Goal: Find specific page/section: Find specific page/section

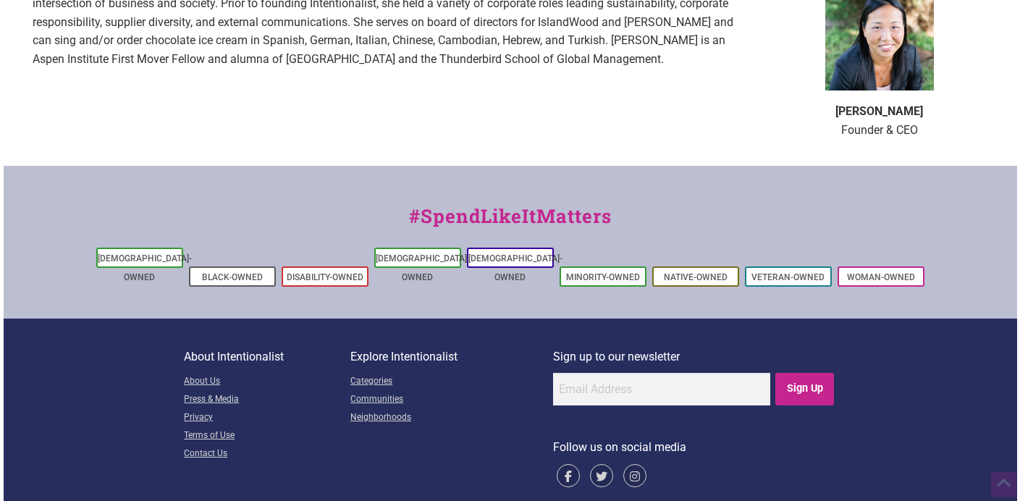
scroll to position [1099, 0]
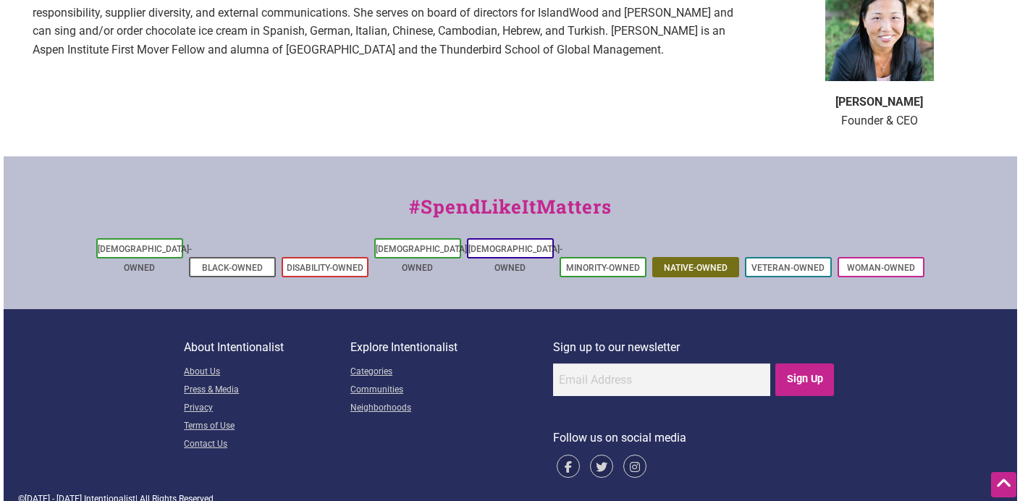
click at [713, 263] on link "Native-Owned" at bounding box center [696, 268] width 64 height 10
click at [701, 263] on link "Native-Owned" at bounding box center [696, 268] width 64 height 10
click at [694, 263] on link "Native-Owned" at bounding box center [696, 268] width 64 height 10
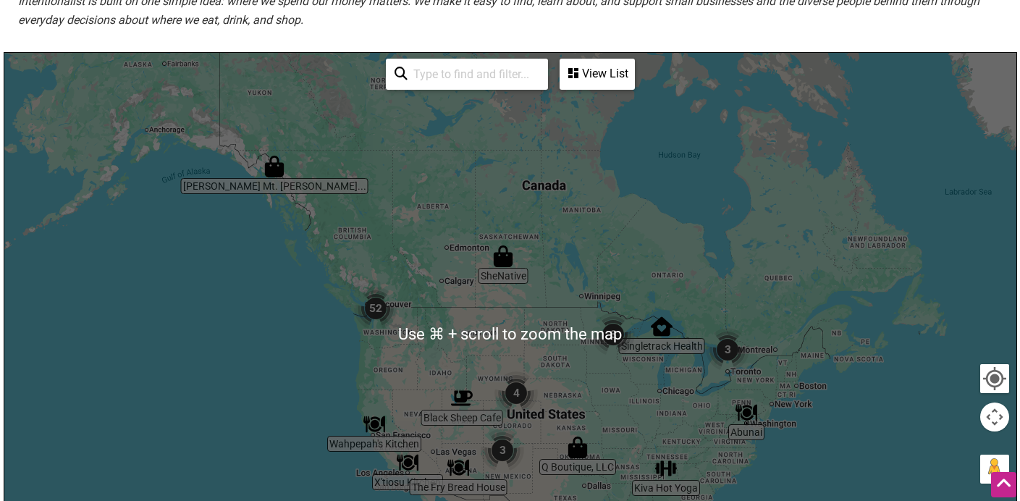
scroll to position [228, 0]
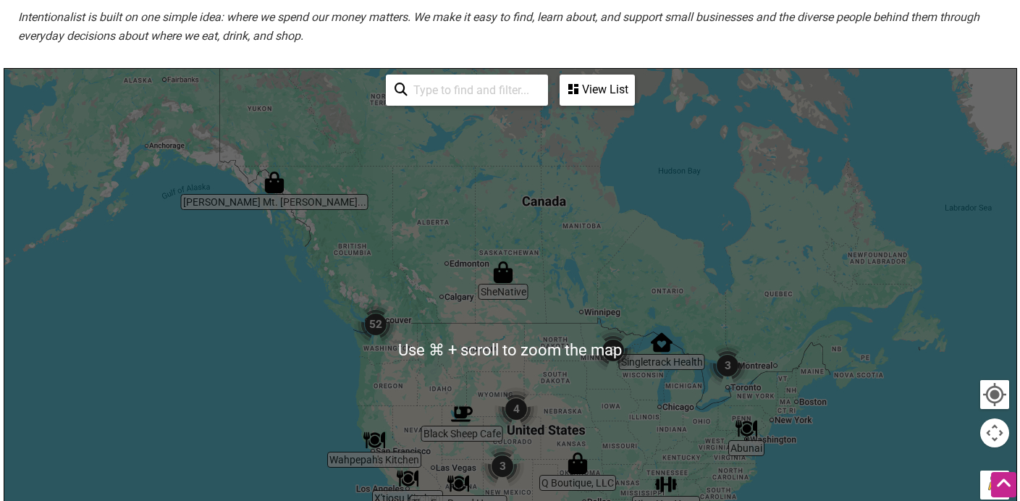
click at [479, 93] on input "search" at bounding box center [474, 90] width 132 height 28
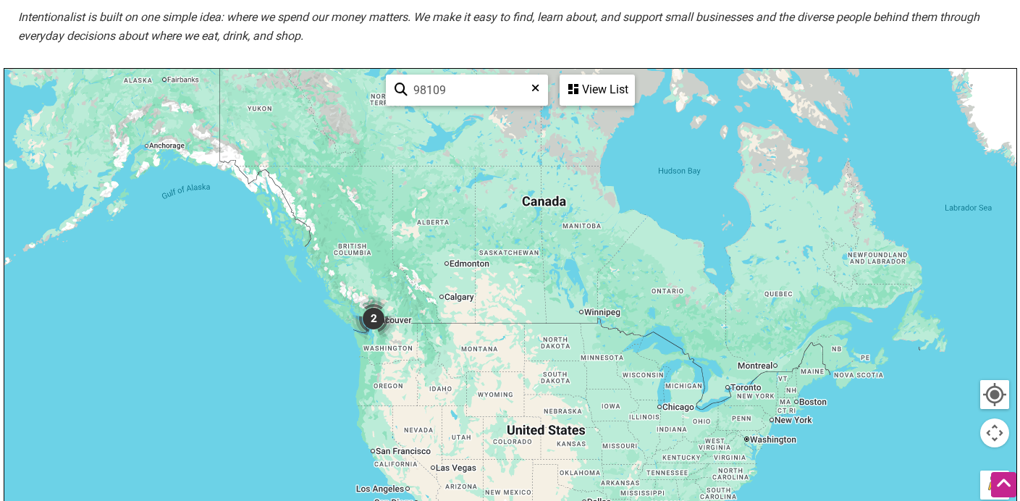
type input "98109"
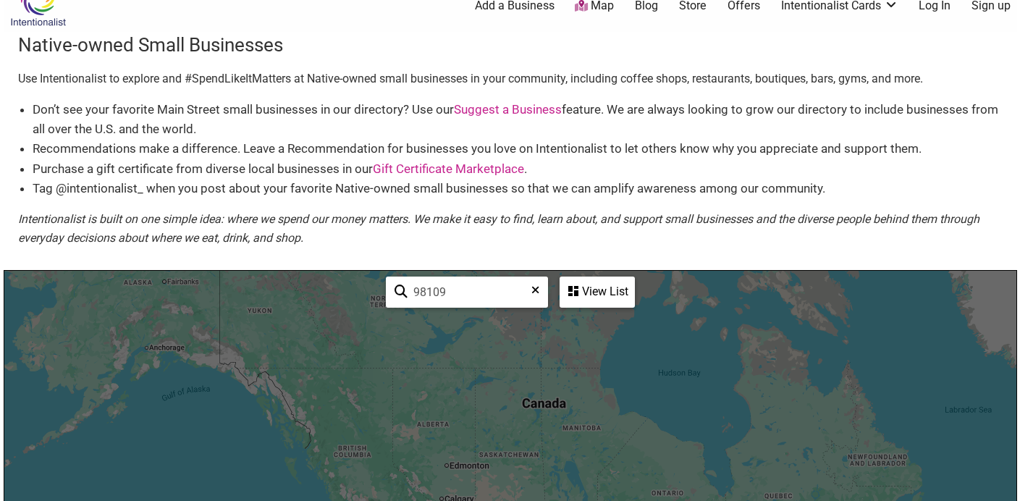
scroll to position [407, 0]
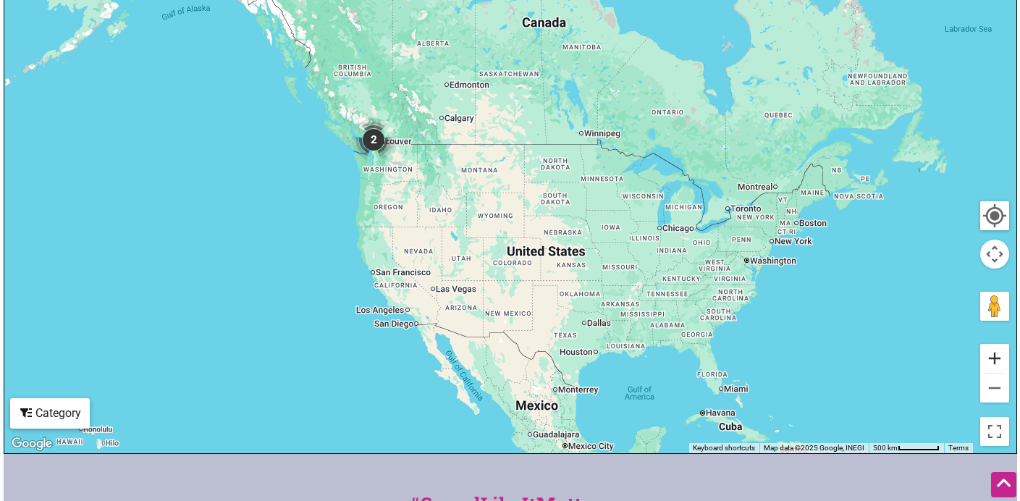
click at [990, 355] on button "Zoom in" at bounding box center [994, 358] width 29 height 29
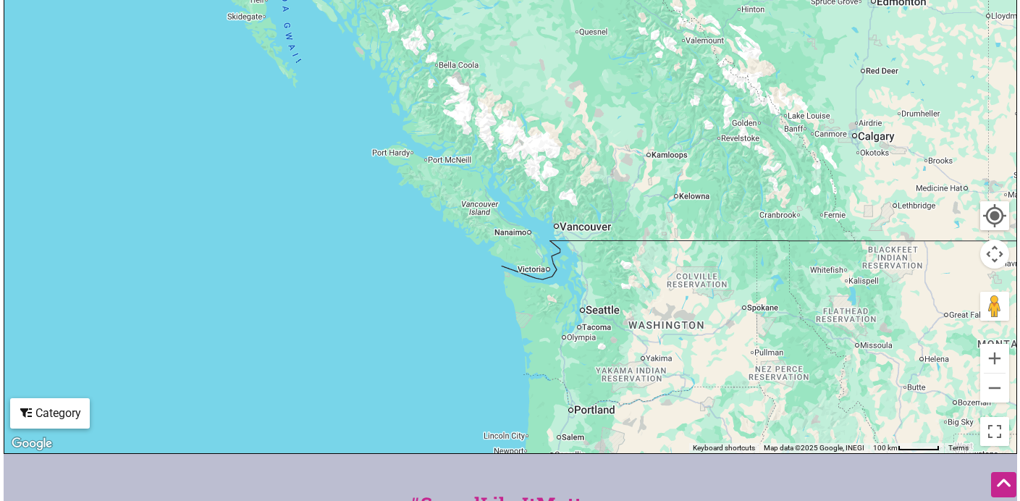
drag, startPoint x: 211, startPoint y: 176, endPoint x: 812, endPoint y: 338, distance: 623.0
click at [812, 338] on div at bounding box center [510, 171] width 1012 height 563
click at [989, 359] on button "Zoom in" at bounding box center [994, 358] width 29 height 29
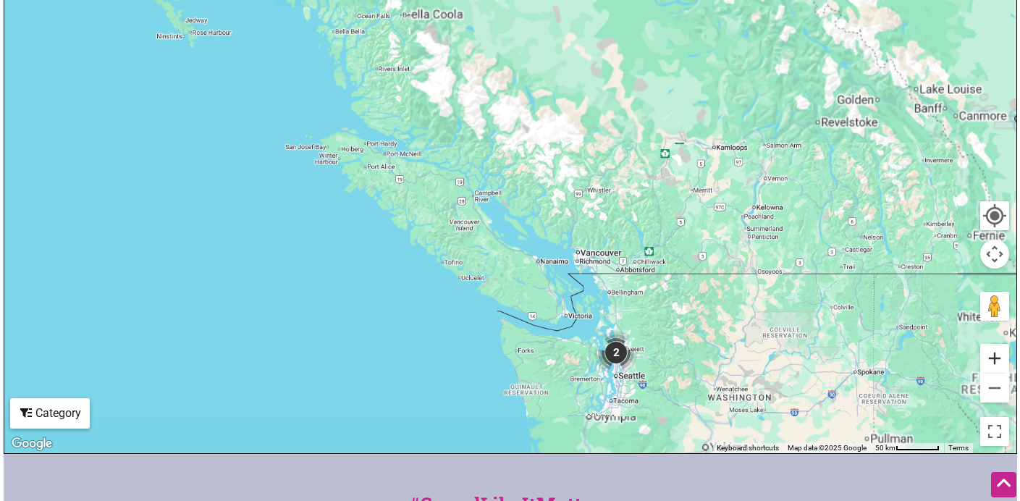
click at [989, 359] on button "Zoom in" at bounding box center [994, 358] width 29 height 29
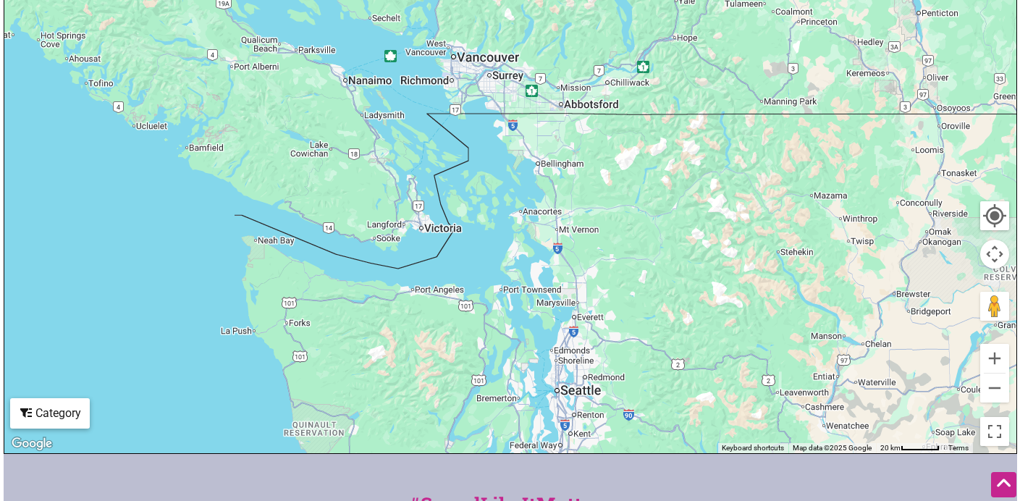
drag, startPoint x: 730, startPoint y: 324, endPoint x: 505, endPoint y: 4, distance: 390.8
click at [505, 4] on div at bounding box center [510, 171] width 1012 height 563
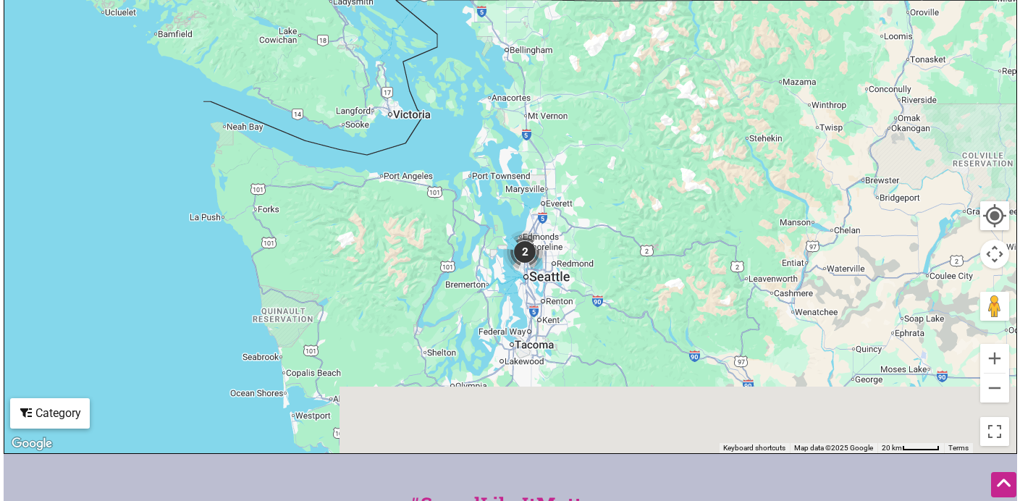
drag, startPoint x: 639, startPoint y: 316, endPoint x: 604, endPoint y: 187, distance: 133.0
click at [604, 187] on div at bounding box center [510, 171] width 1012 height 563
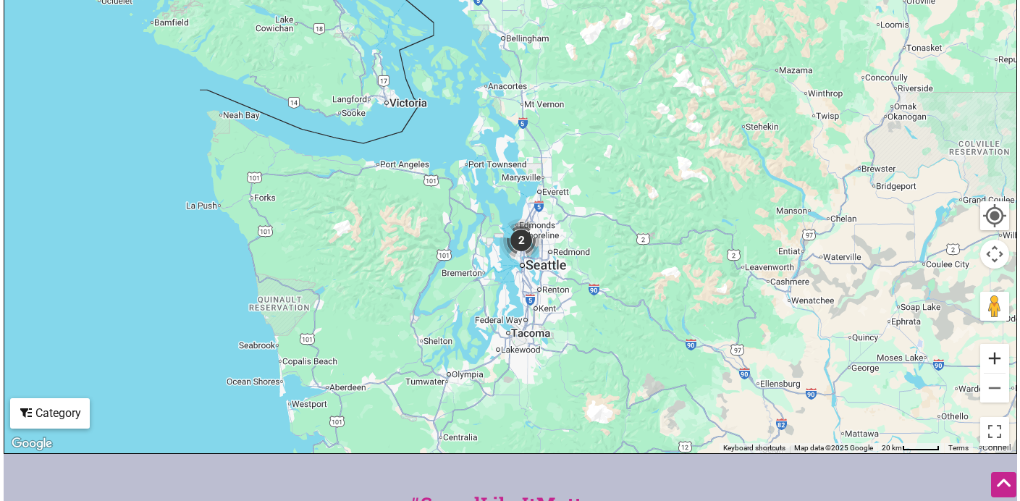
click at [1005, 362] on button "Zoom in" at bounding box center [994, 358] width 29 height 29
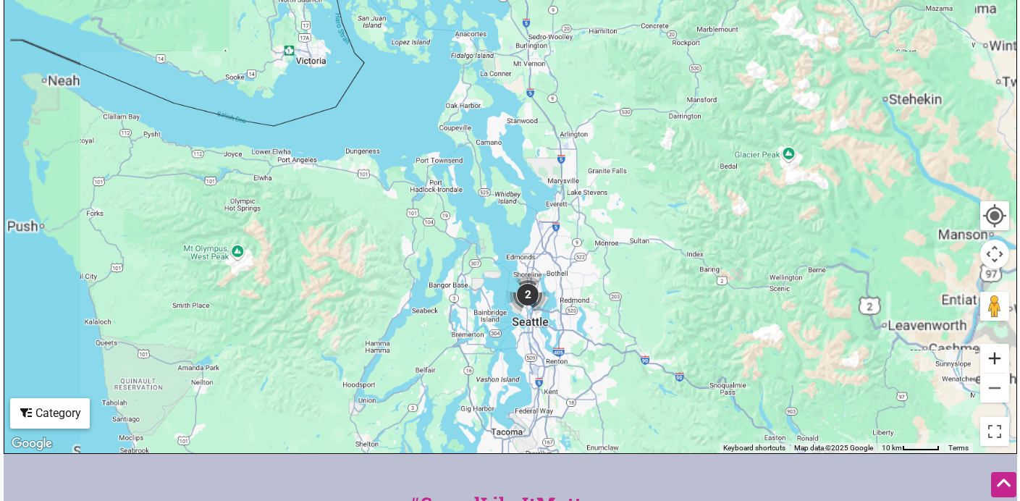
click at [1005, 362] on button "Zoom in" at bounding box center [994, 358] width 29 height 29
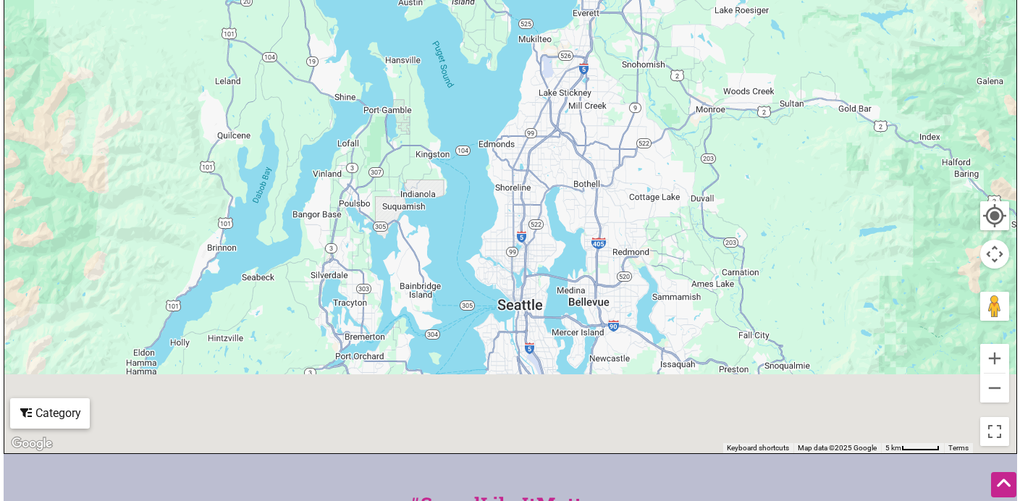
drag, startPoint x: 770, startPoint y: 359, endPoint x: 722, endPoint y: 65, distance: 297.8
click at [722, 66] on div at bounding box center [510, 171] width 1012 height 563
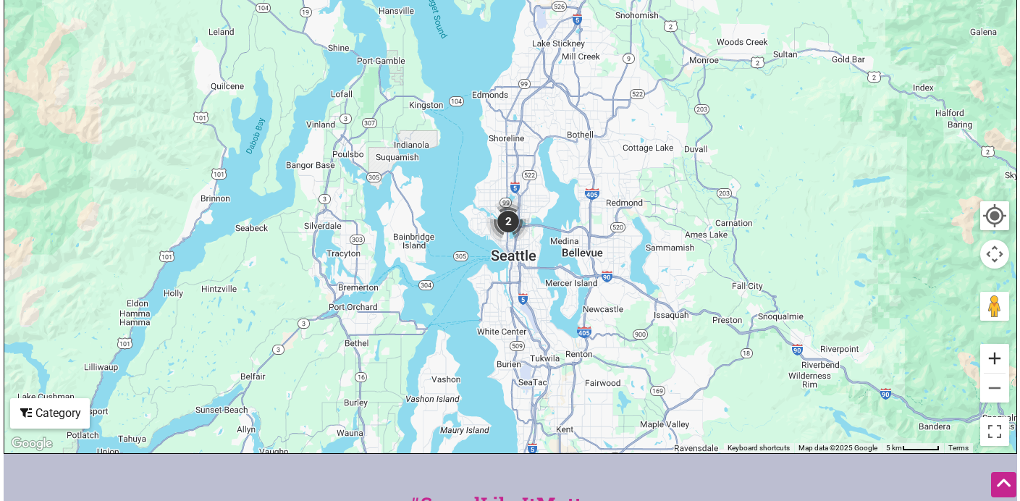
click at [995, 356] on button "Zoom in" at bounding box center [994, 358] width 29 height 29
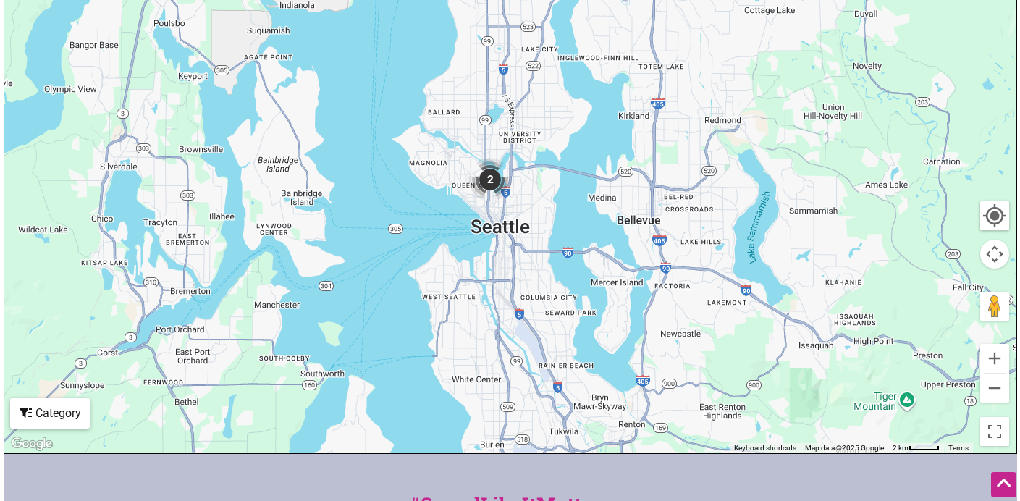
drag, startPoint x: 691, startPoint y: 317, endPoint x: 673, endPoint y: 194, distance: 124.4
click at [673, 194] on div at bounding box center [510, 171] width 1012 height 563
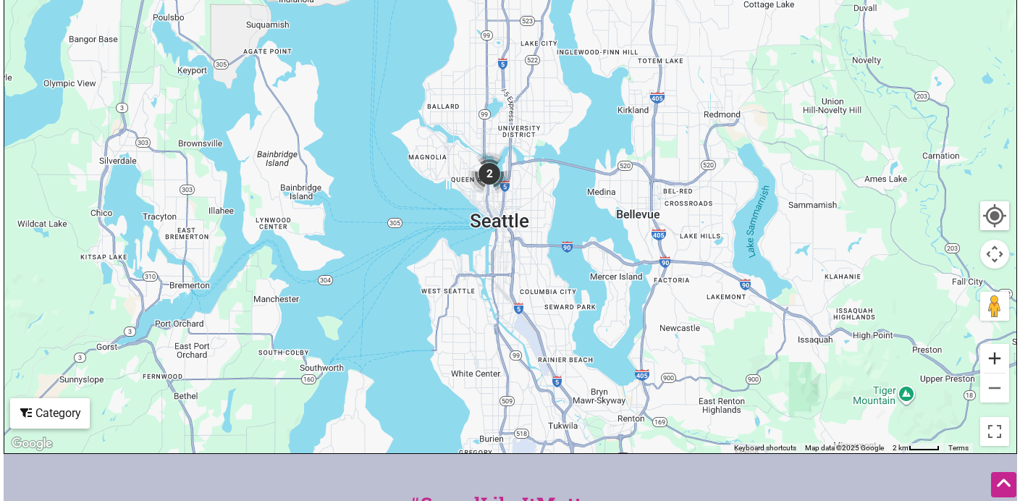
click at [992, 361] on button "Zoom in" at bounding box center [994, 358] width 29 height 29
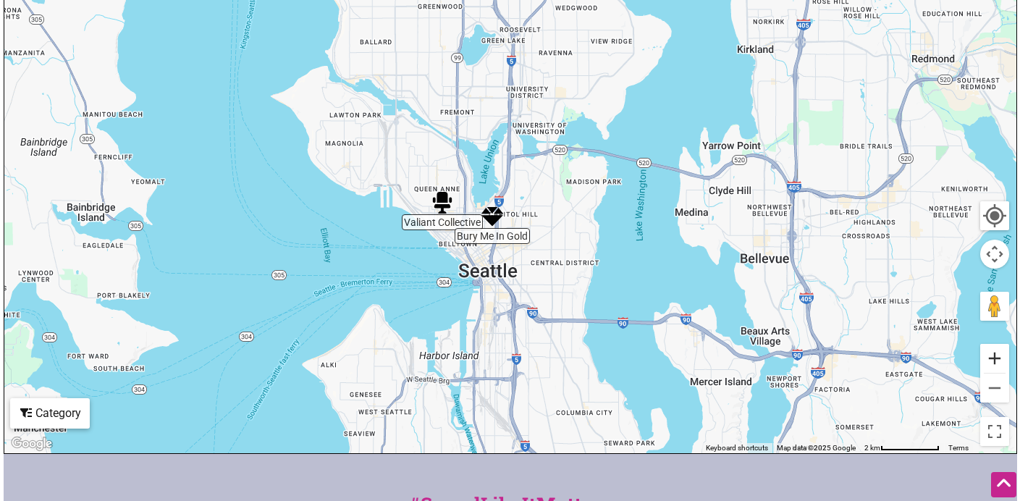
click at [992, 361] on button "Zoom in" at bounding box center [994, 358] width 29 height 29
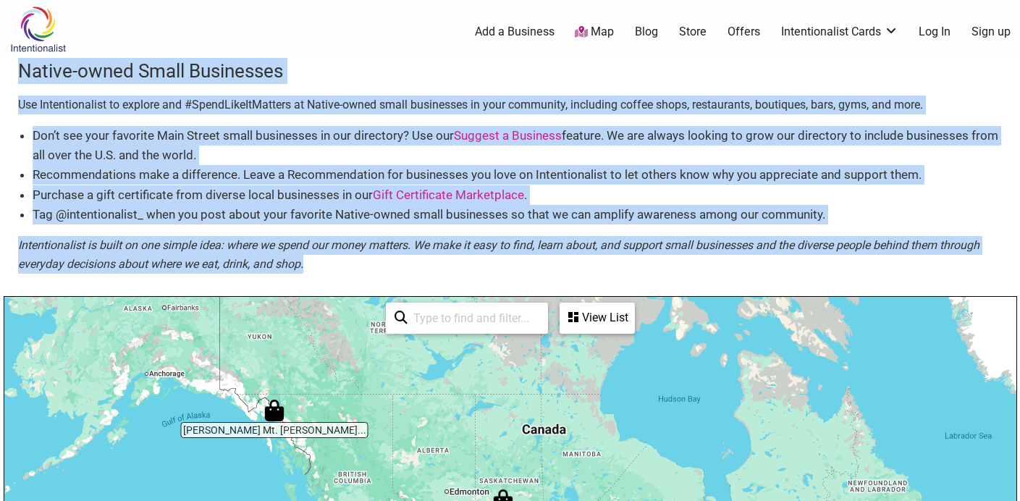
drag, startPoint x: 686, startPoint y: 279, endPoint x: 702, endPoint y: -10, distance: 290.0
click at [702, 0] on html "× Menu 0 Add a Business Map Blog Store Offers Intentionalist Cards Buy Black Ca…" at bounding box center [510, 250] width 1020 height 501
click at [567, 180] on li "Recommendations make a difference. Leave a Recommendation for businesses you lo…" at bounding box center [518, 175] width 970 height 20
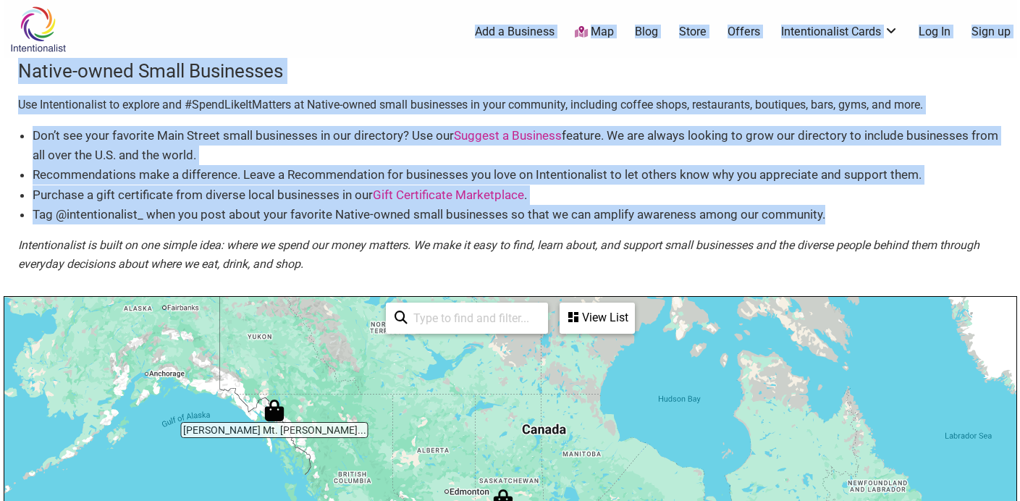
drag, startPoint x: 880, startPoint y: 216, endPoint x: 882, endPoint y: 48, distance: 168.7
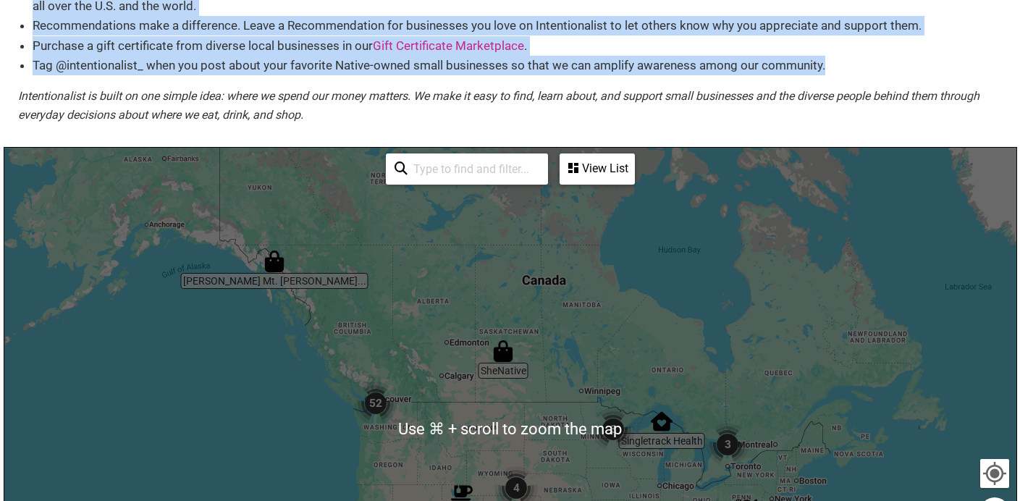
scroll to position [453, 0]
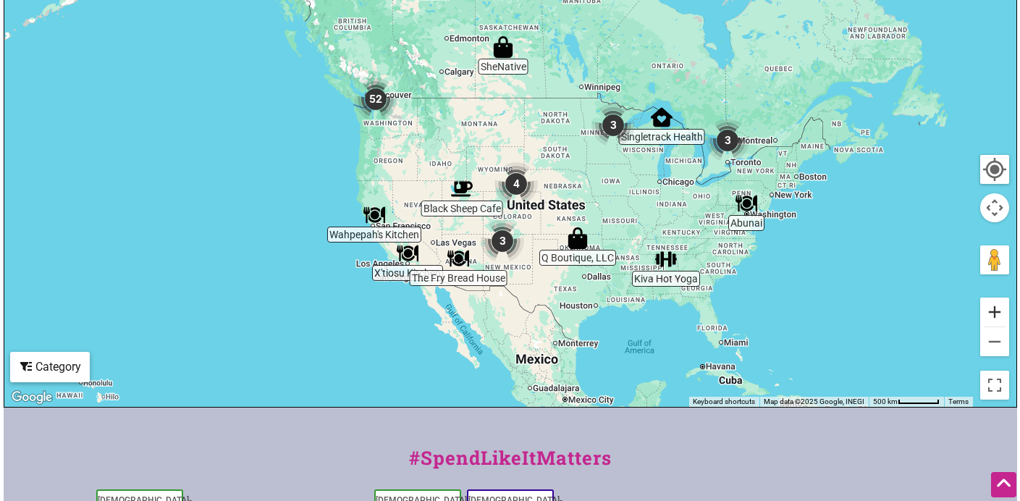
click at [995, 315] on button "Zoom in" at bounding box center [994, 312] width 29 height 29
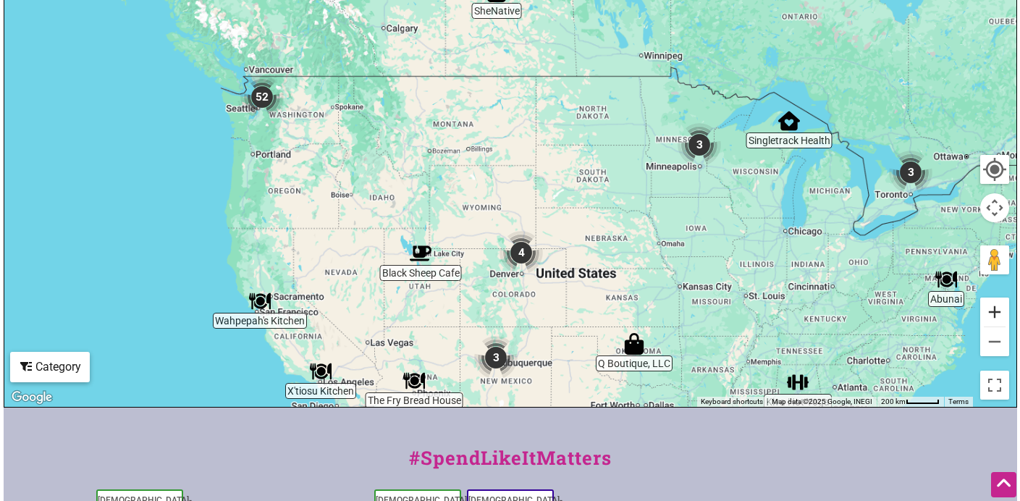
click at [995, 315] on button "Zoom in" at bounding box center [994, 312] width 29 height 29
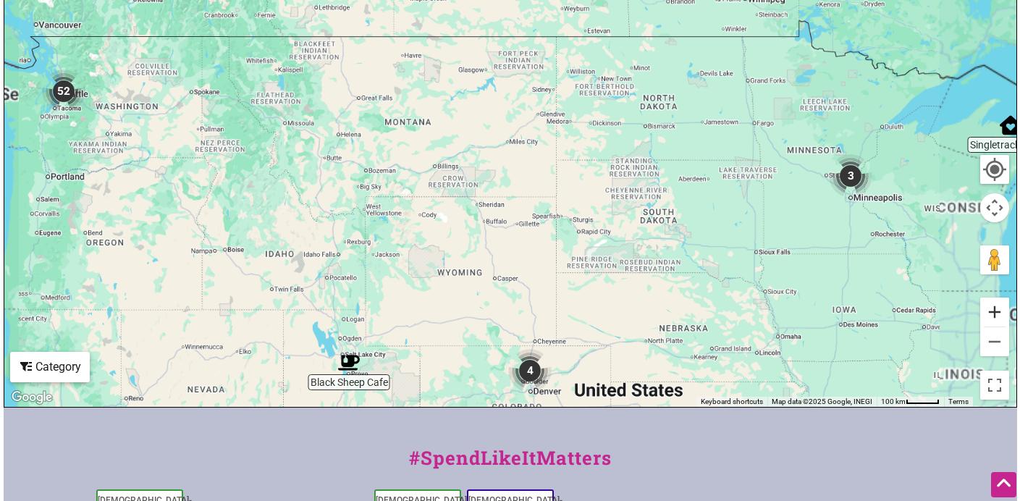
click at [995, 315] on button "Zoom in" at bounding box center [994, 312] width 29 height 29
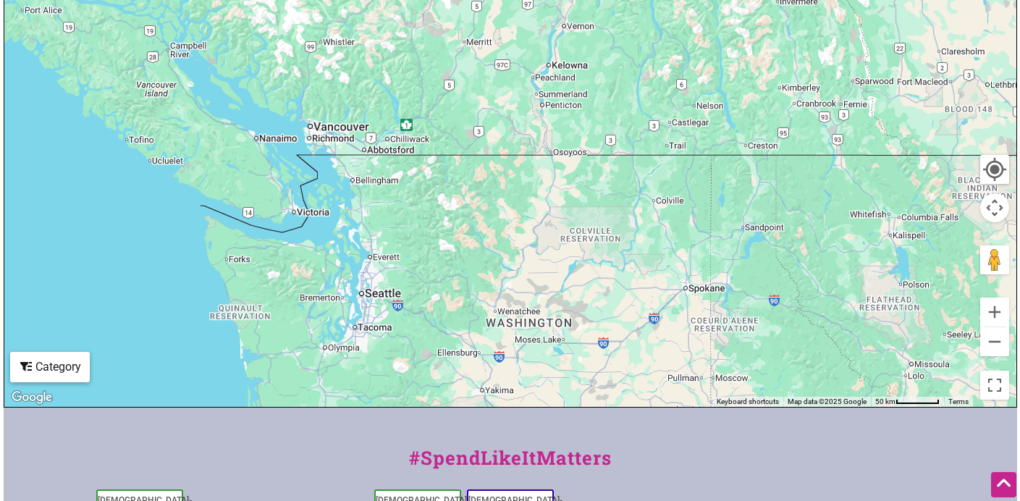
drag, startPoint x: 77, startPoint y: 178, endPoint x: 1011, endPoint y: 412, distance: 962.7
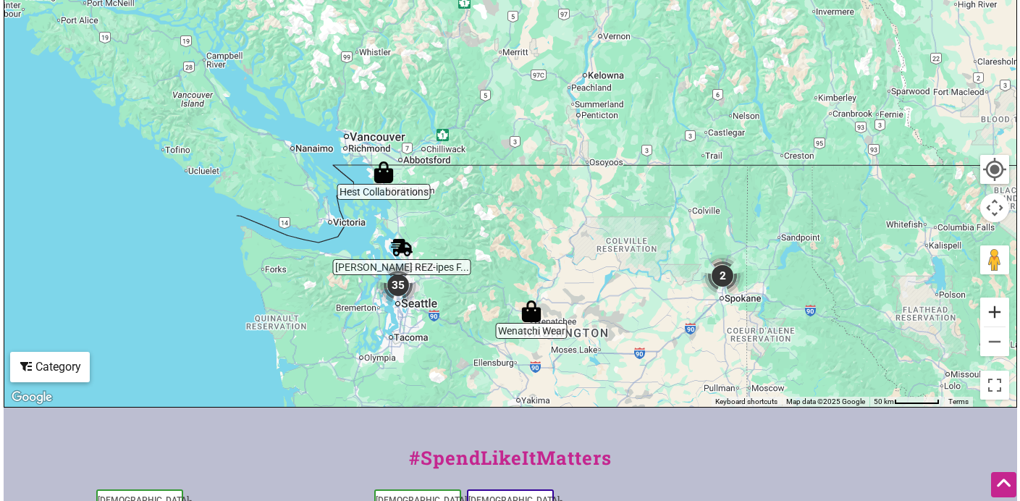
click at [998, 311] on button "Zoom in" at bounding box center [994, 312] width 29 height 29
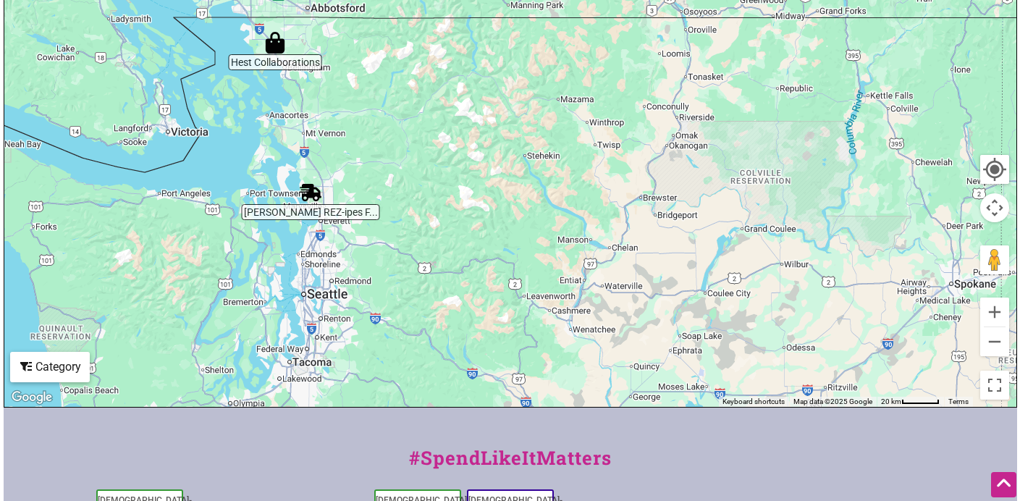
drag, startPoint x: 590, startPoint y: 319, endPoint x: 607, endPoint y: 130, distance: 190.4
click at [607, 130] on div at bounding box center [510, 125] width 1012 height 563
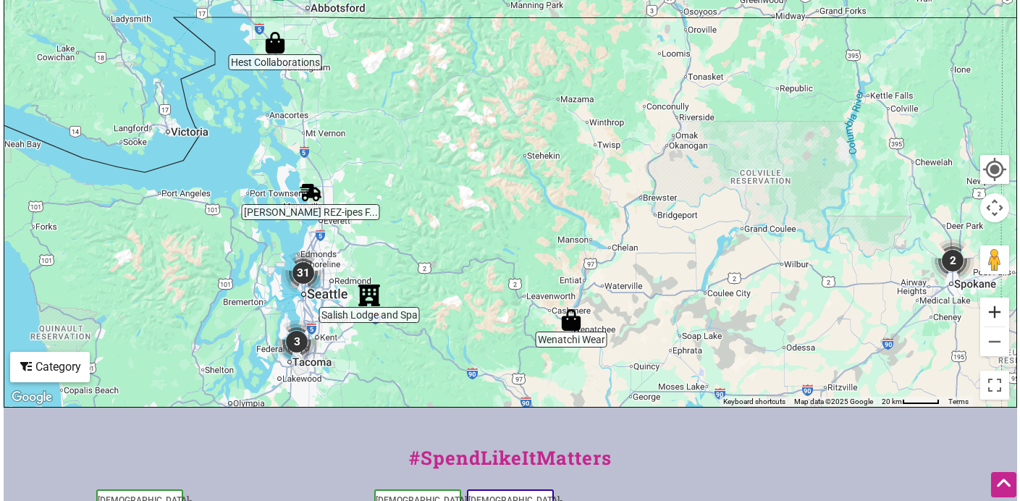
click at [997, 312] on button "Zoom in" at bounding box center [994, 312] width 29 height 29
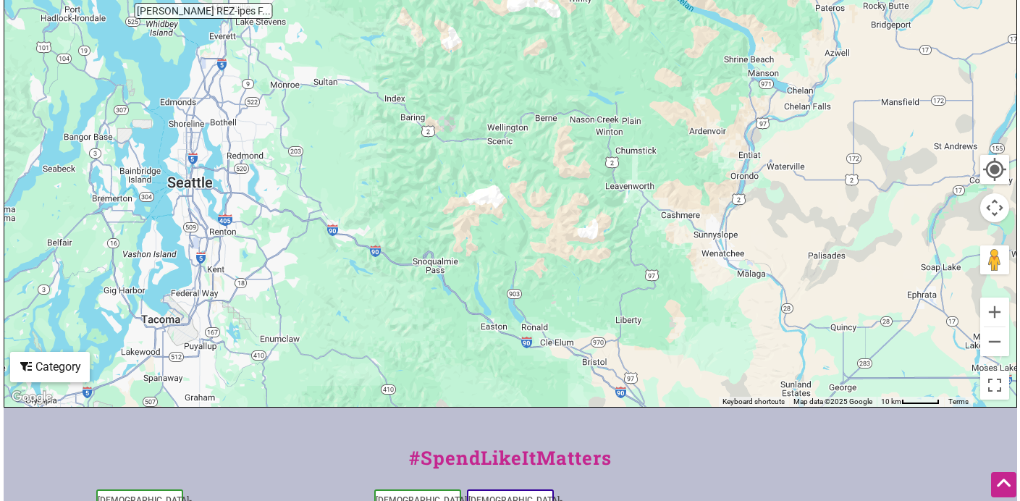
drag, startPoint x: 288, startPoint y: 318, endPoint x: 381, endPoint y: 34, distance: 298.5
click at [381, 34] on div at bounding box center [510, 125] width 1012 height 563
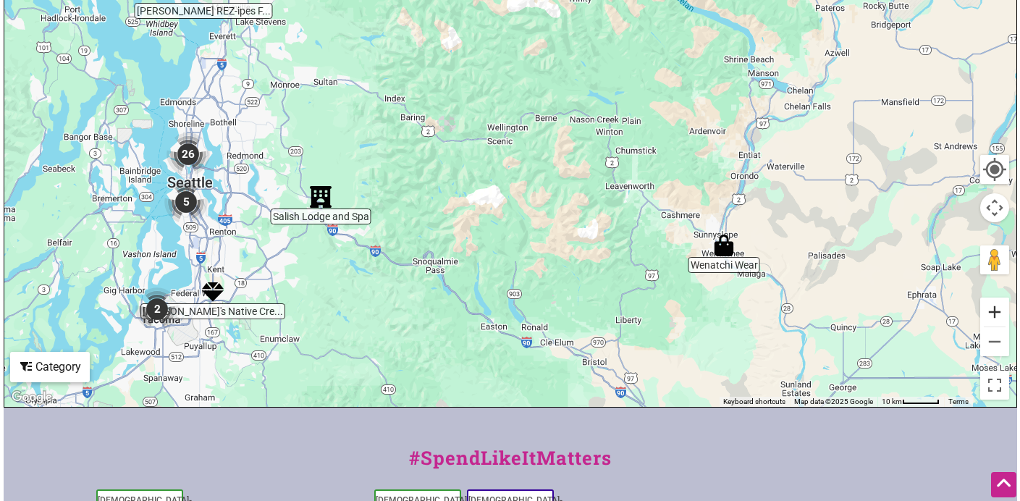
click at [1001, 312] on button "Zoom in" at bounding box center [994, 312] width 29 height 29
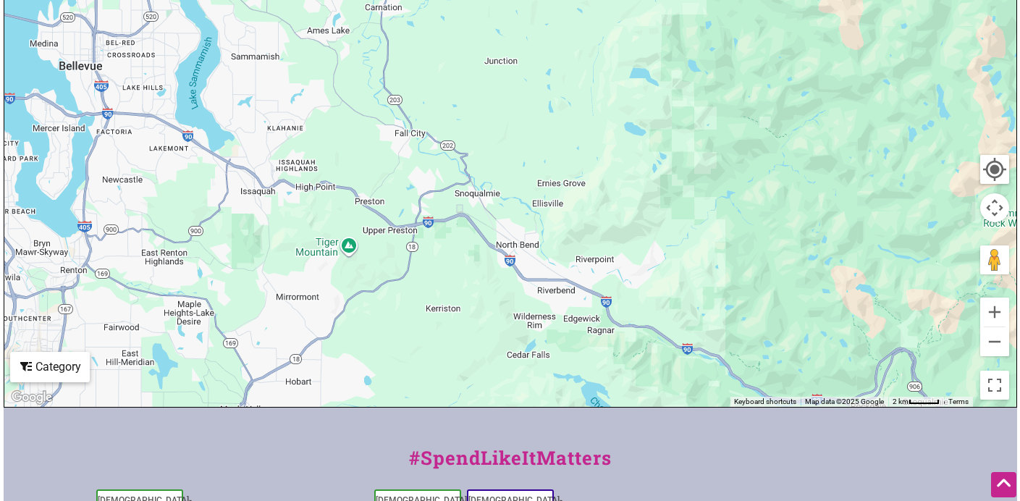
drag, startPoint x: 316, startPoint y: 333, endPoint x: 1033, endPoint y: 51, distance: 770.7
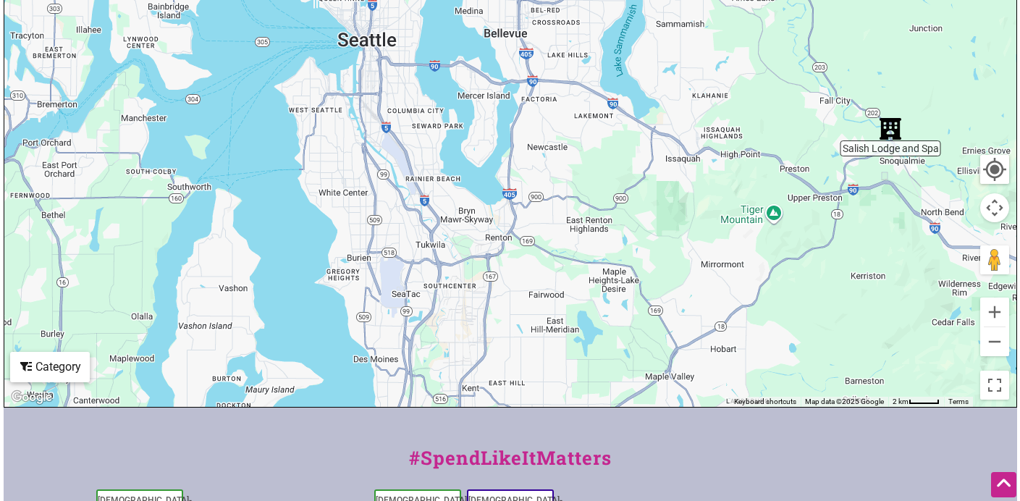
drag, startPoint x: 424, startPoint y: 261, endPoint x: 848, endPoint y: 229, distance: 425.4
click at [848, 229] on div at bounding box center [510, 125] width 1012 height 563
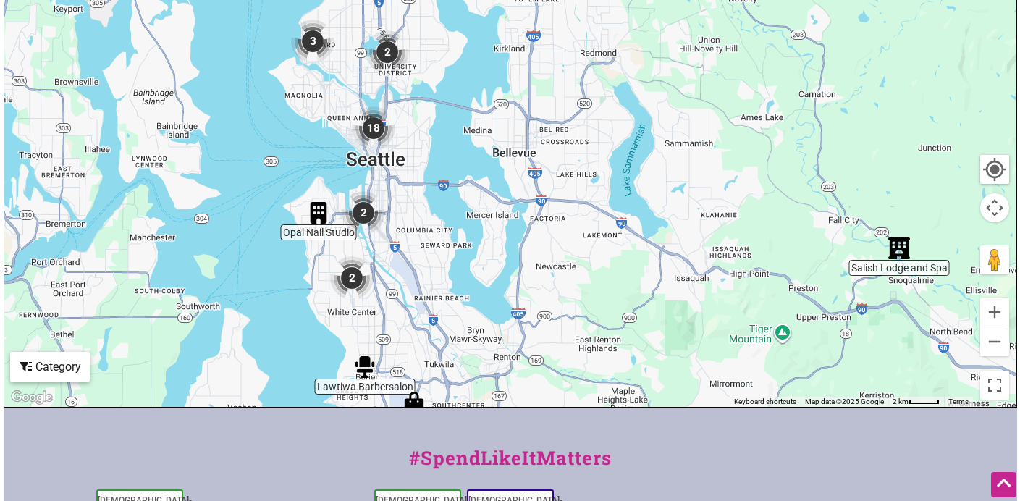
drag, startPoint x: 848, startPoint y: 229, endPoint x: 858, endPoint y: 351, distance: 122.0
click at [858, 351] on div at bounding box center [510, 125] width 1012 height 563
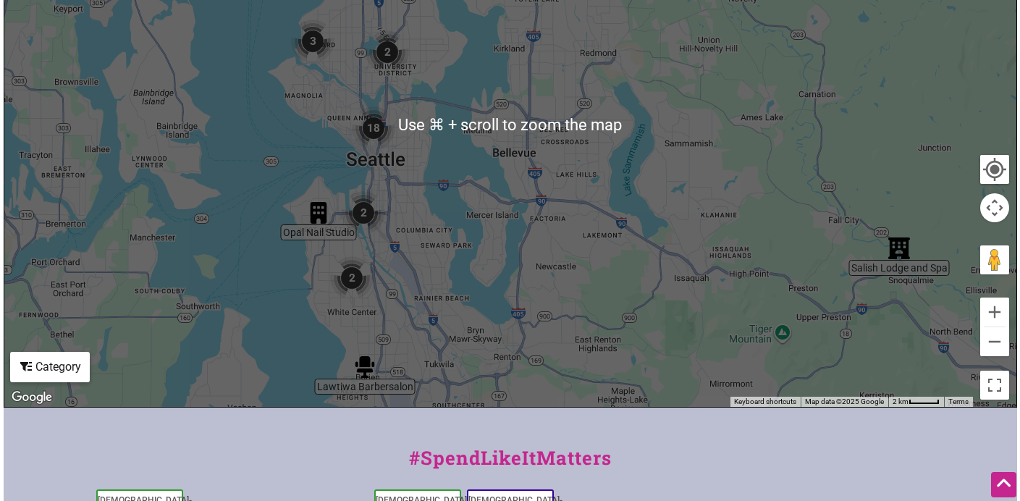
scroll to position [429, 0]
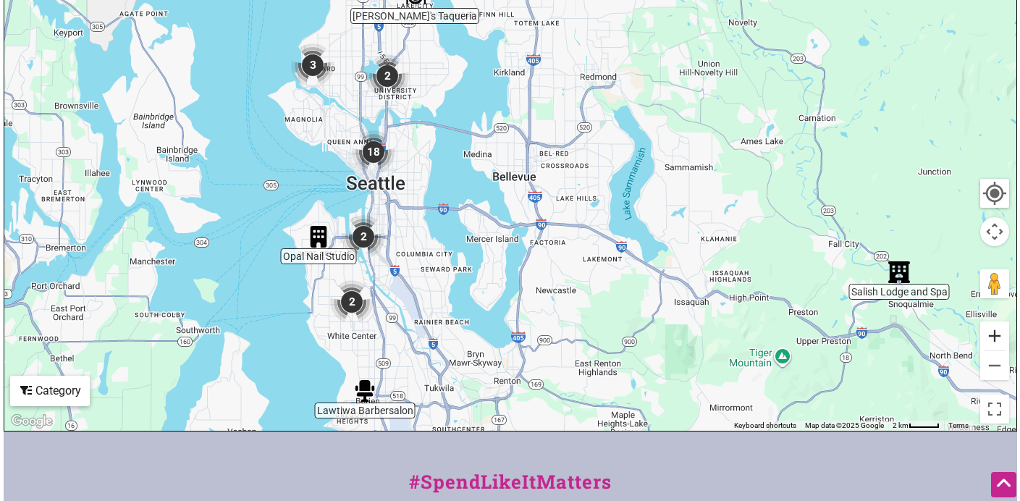
click at [993, 340] on button "Zoom in" at bounding box center [994, 335] width 29 height 29
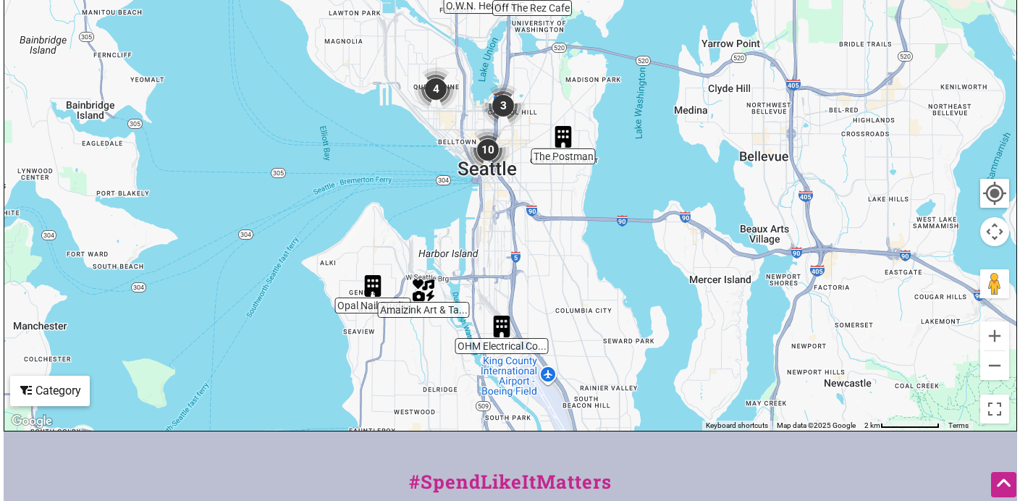
drag, startPoint x: 466, startPoint y: 304, endPoint x: 717, endPoint y: 253, distance: 256.3
click at [717, 253] on div at bounding box center [510, 149] width 1012 height 563
click at [999, 332] on button "Zoom in" at bounding box center [994, 335] width 29 height 29
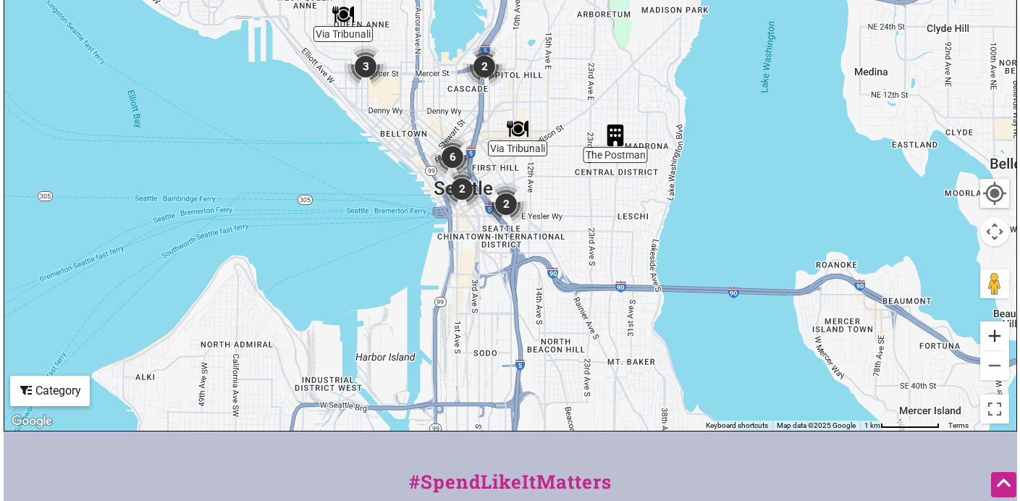
click at [991, 345] on button "Zoom in" at bounding box center [994, 335] width 29 height 29
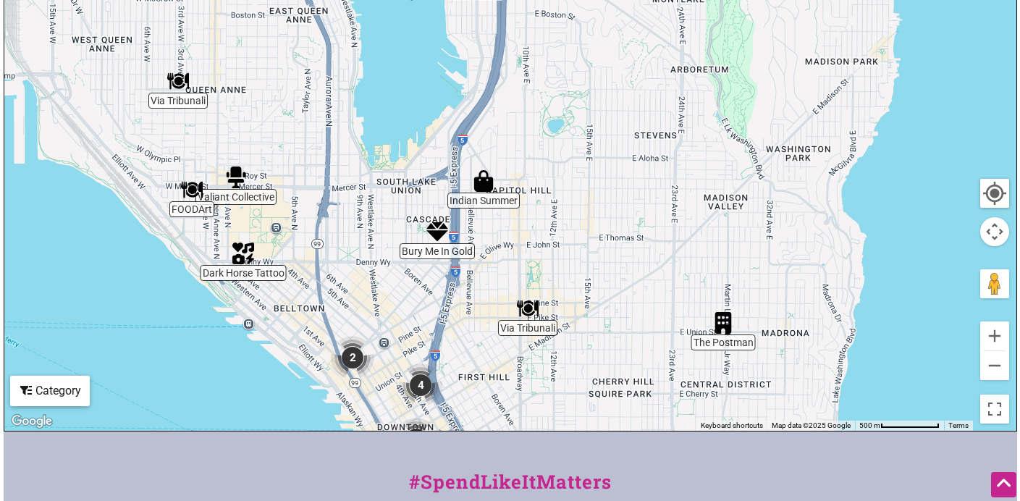
drag, startPoint x: 628, startPoint y: 104, endPoint x: 630, endPoint y: 303, distance: 199.1
click at [630, 303] on div at bounding box center [510, 149] width 1012 height 563
click at [989, 340] on button "Zoom in" at bounding box center [994, 335] width 29 height 29
